Goal: Find specific page/section: Find specific page/section

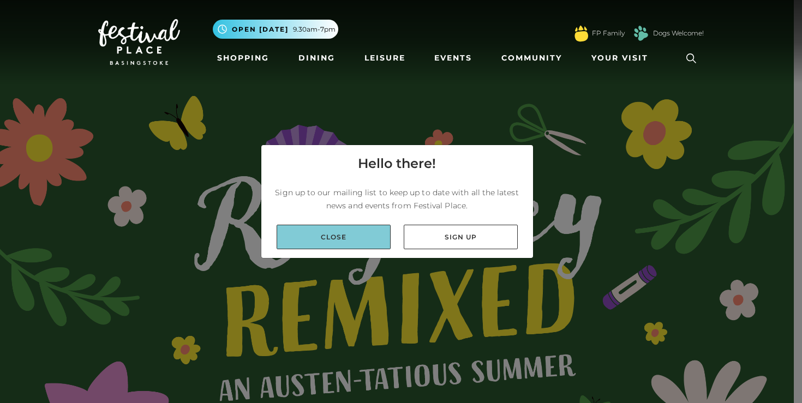
click at [351, 237] on link "Close" at bounding box center [334, 237] width 114 height 25
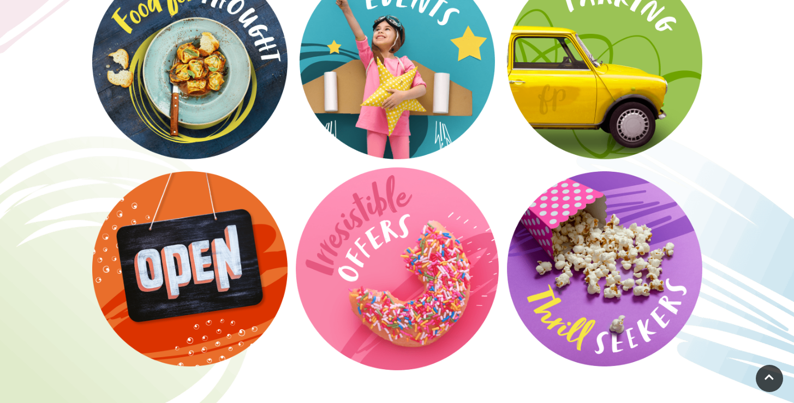
scroll to position [1878, 0]
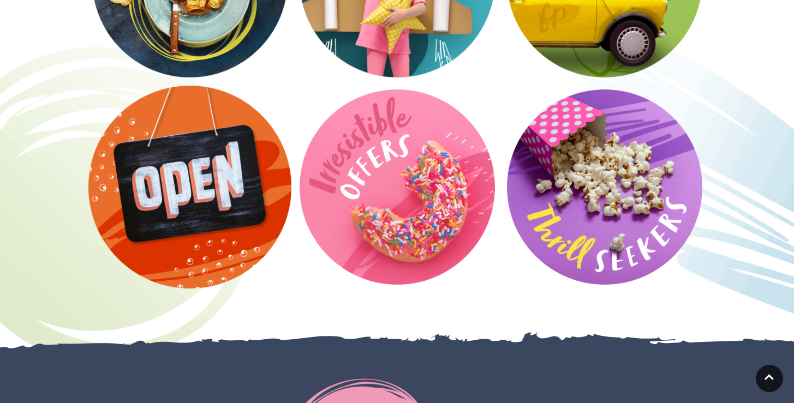
click at [176, 178] on video at bounding box center [189, 187] width 203 height 203
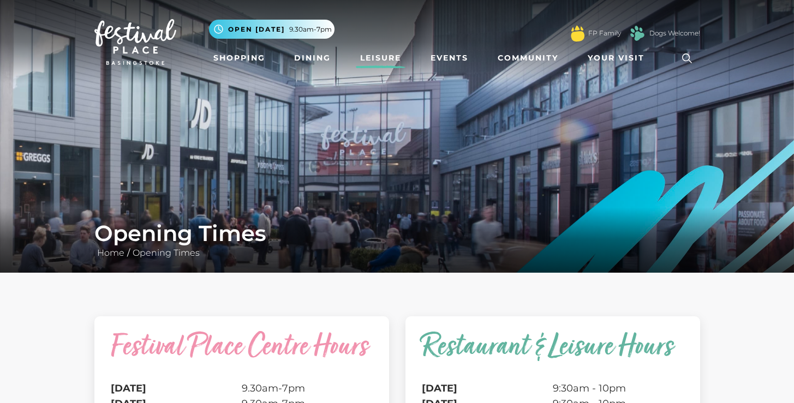
click at [383, 61] on link "Leisure" at bounding box center [381, 58] width 50 height 20
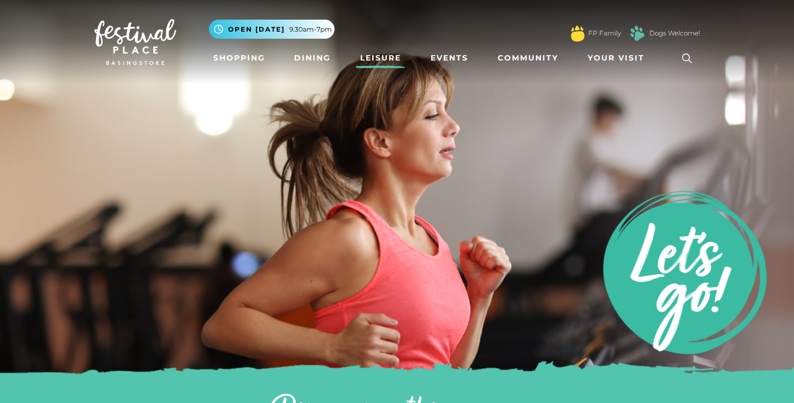
click at [136, 45] on img at bounding box center [135, 42] width 82 height 46
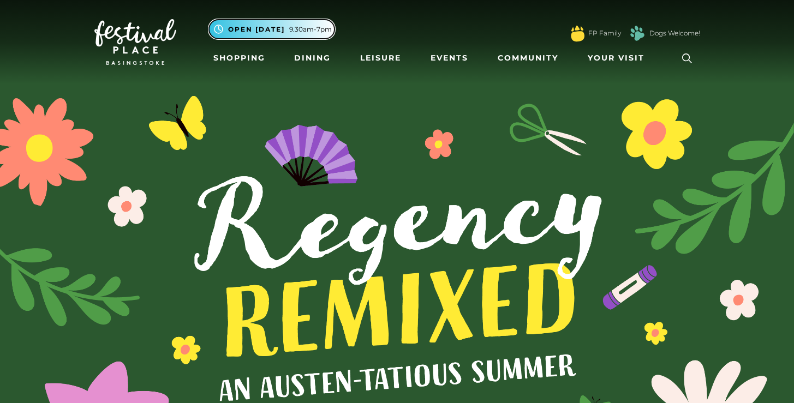
click at [264, 30] on span "Open [DATE]" at bounding box center [256, 30] width 57 height 10
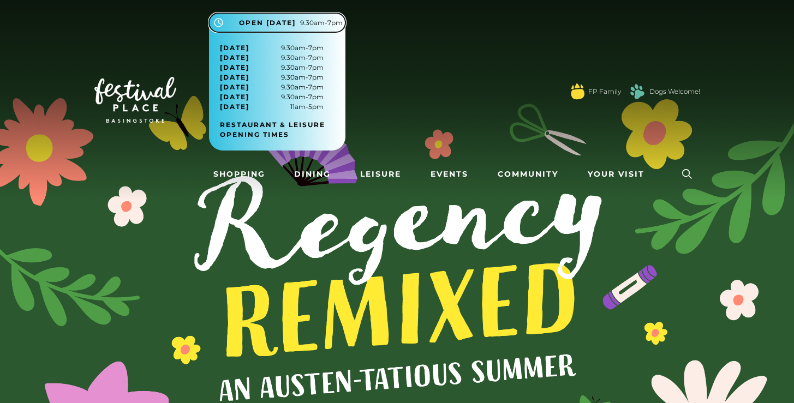
click at [293, 26] on span "Open [DATE]" at bounding box center [267, 23] width 57 height 10
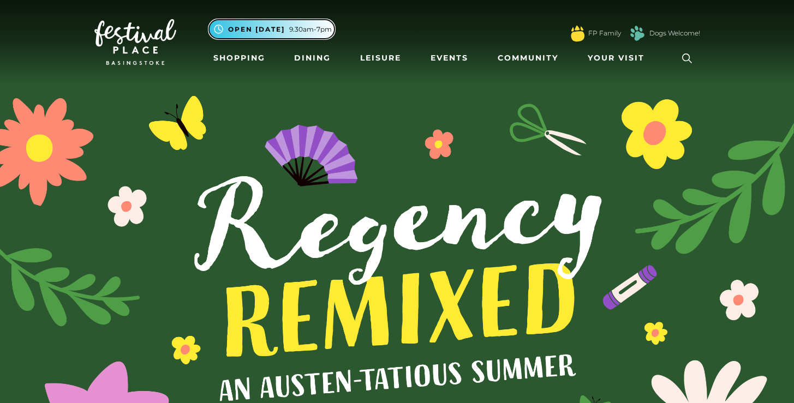
click at [293, 26] on span "9.30am-7pm" at bounding box center [310, 30] width 43 height 10
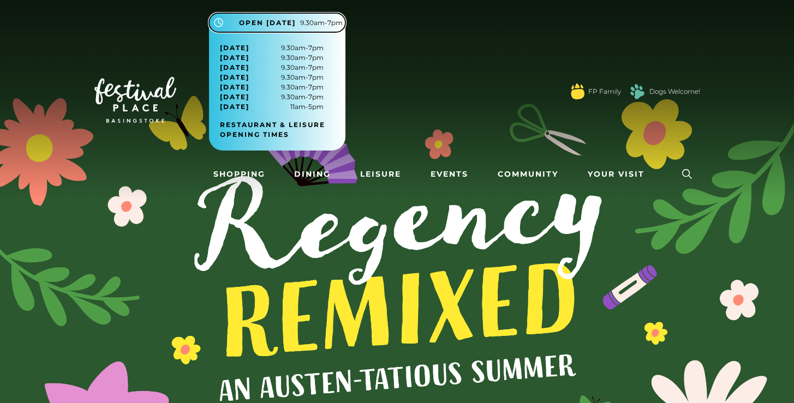
click at [293, 26] on span "Open [DATE]" at bounding box center [267, 23] width 57 height 10
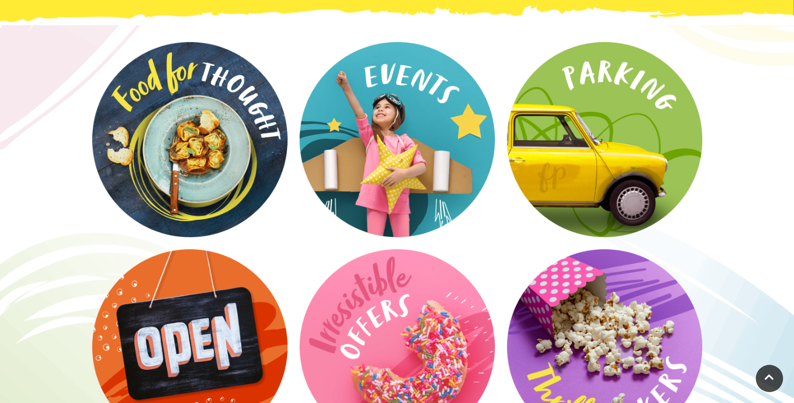
scroll to position [1717, 0]
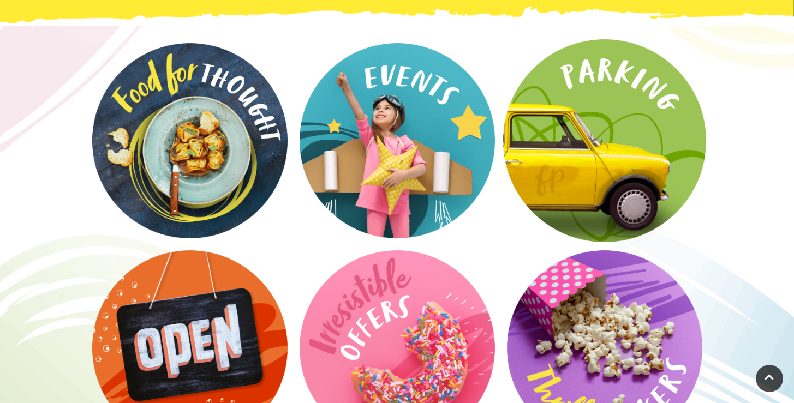
click at [612, 105] on video at bounding box center [604, 140] width 203 height 203
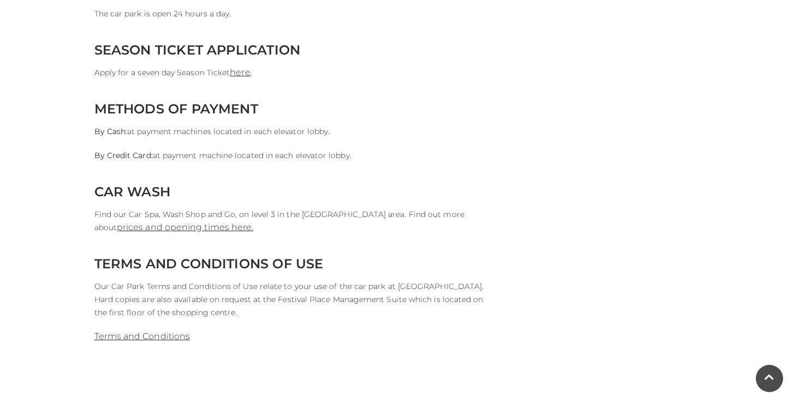
scroll to position [1061, 0]
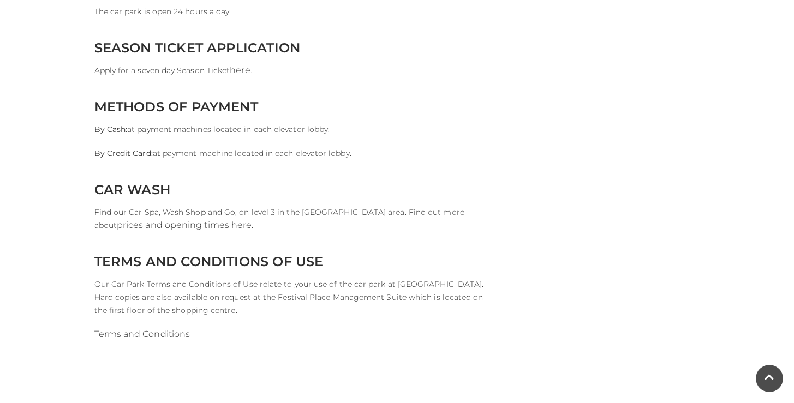
click at [173, 228] on link "prices and opening times here." at bounding box center [185, 225] width 136 height 10
